Goal: Task Accomplishment & Management: Manage account settings

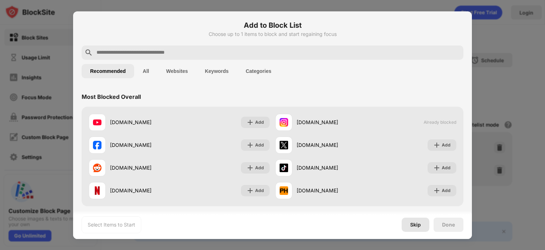
click at [418, 224] on div "Skip" at bounding box center [415, 225] width 11 height 6
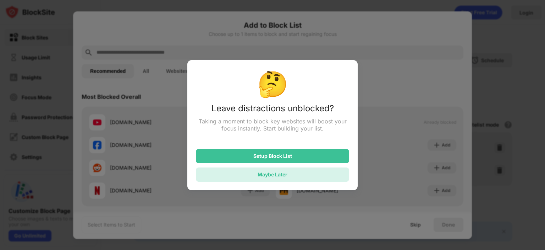
click at [293, 176] on div "Maybe Later" at bounding box center [272, 174] width 153 height 14
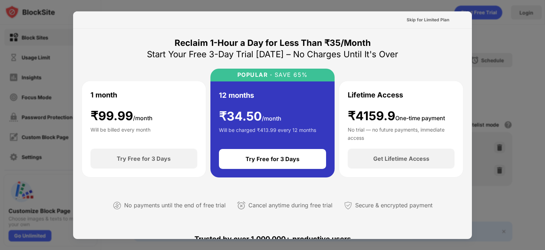
click at [503, 65] on div at bounding box center [272, 125] width 545 height 250
click at [425, 21] on div "Skip for Limited Plan" at bounding box center [428, 19] width 43 height 7
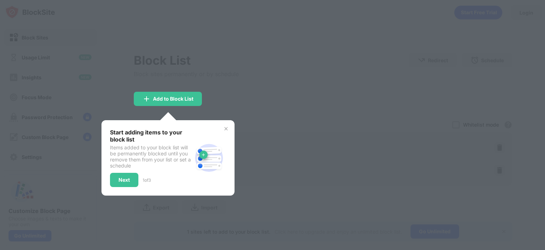
click at [227, 128] on img at bounding box center [226, 129] width 6 height 6
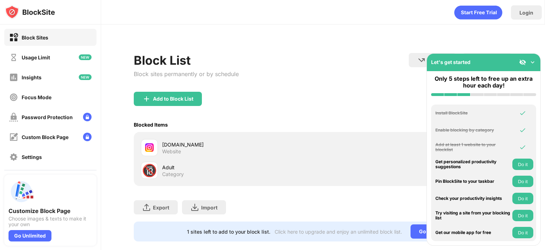
click at [534, 60] on img at bounding box center [532, 62] width 7 height 7
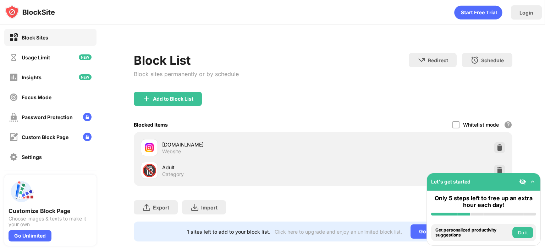
click at [491, 152] on div "instagram.com Website" at bounding box center [323, 147] width 370 height 23
click at [496, 150] on img at bounding box center [499, 147] width 7 height 7
